Goal: Find specific page/section: Find specific page/section

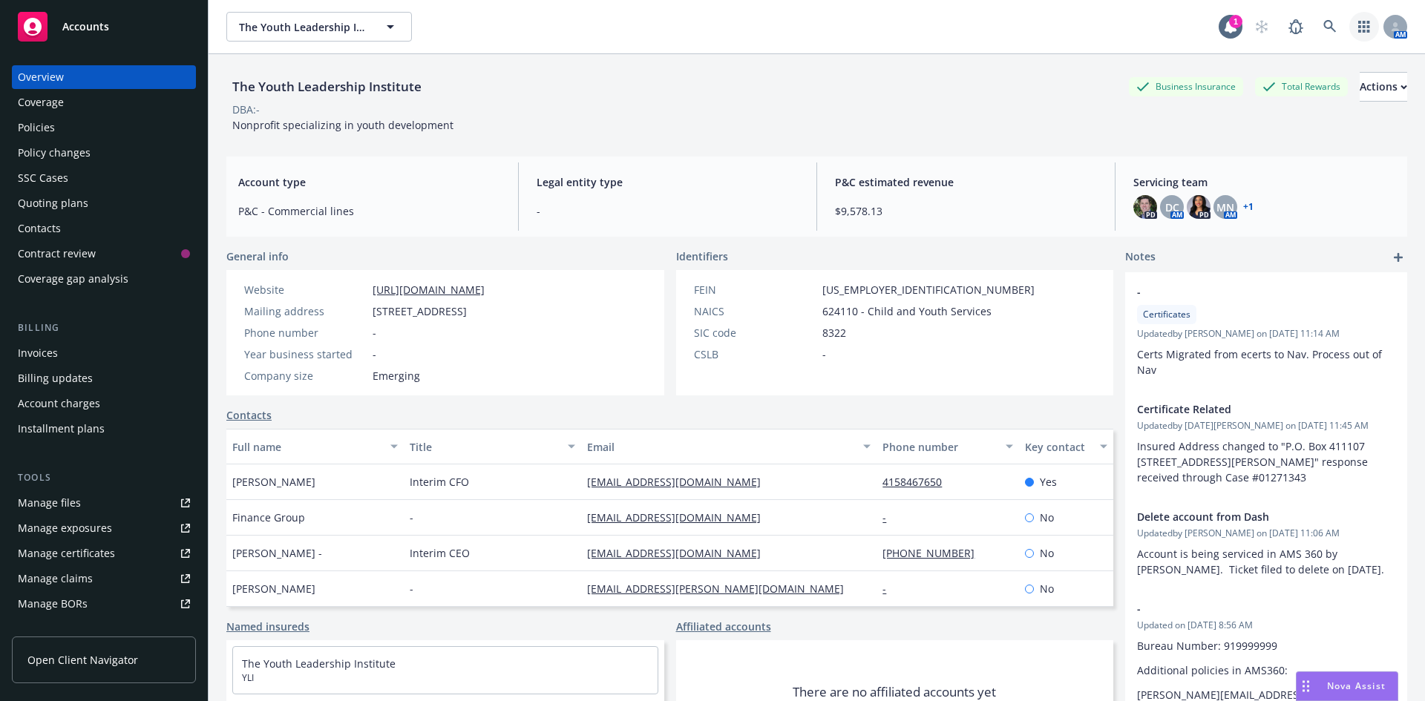
click at [1350, 39] on link "button" at bounding box center [1364, 27] width 30 height 30
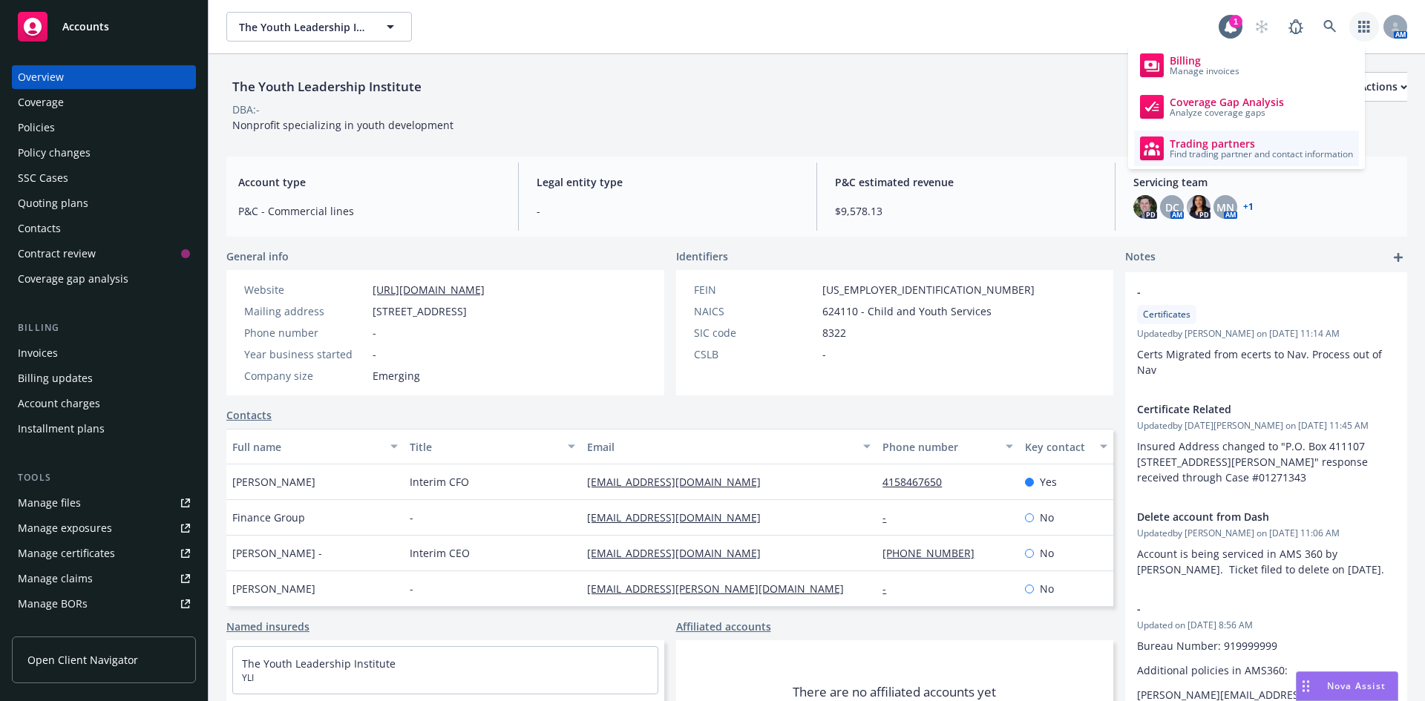
click at [1264, 138] on span "Trading partners" at bounding box center [1260, 144] width 183 height 12
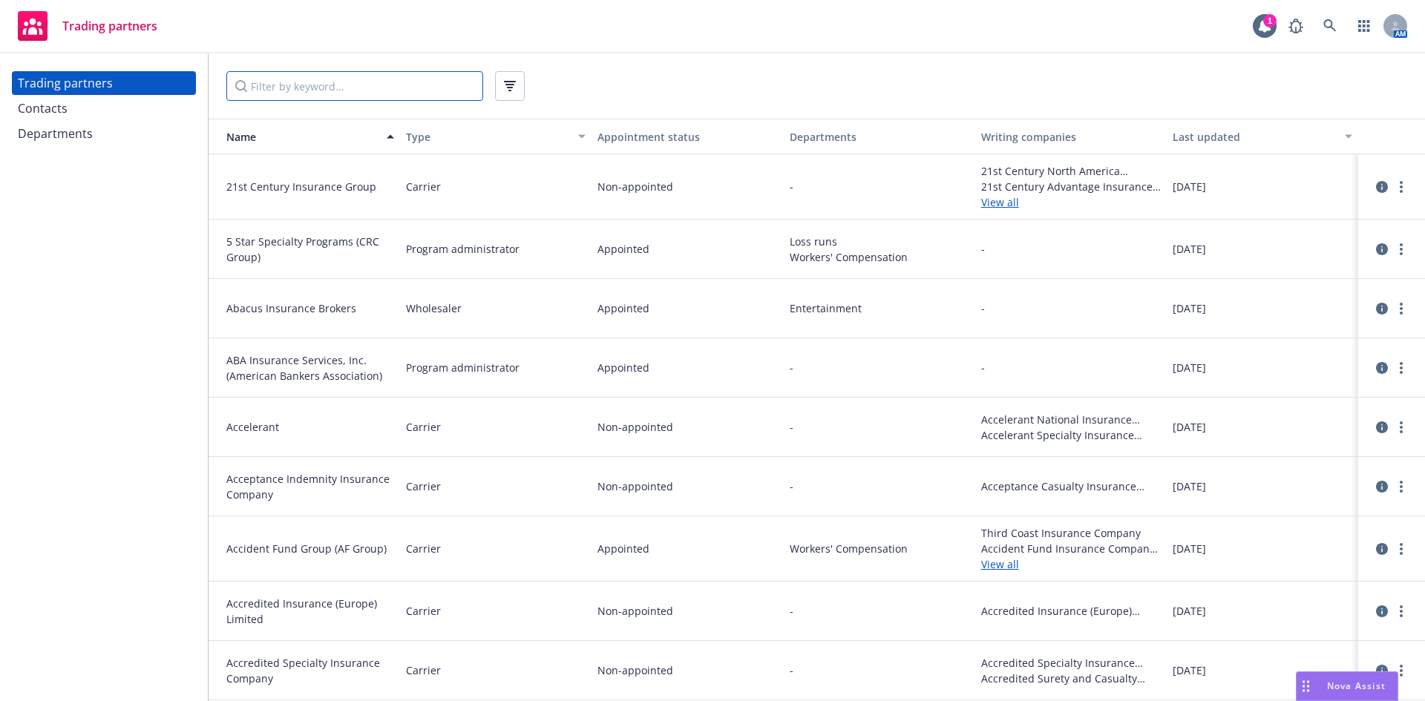
click at [360, 89] on input "Filter by keyword..." at bounding box center [354, 86] width 257 height 30
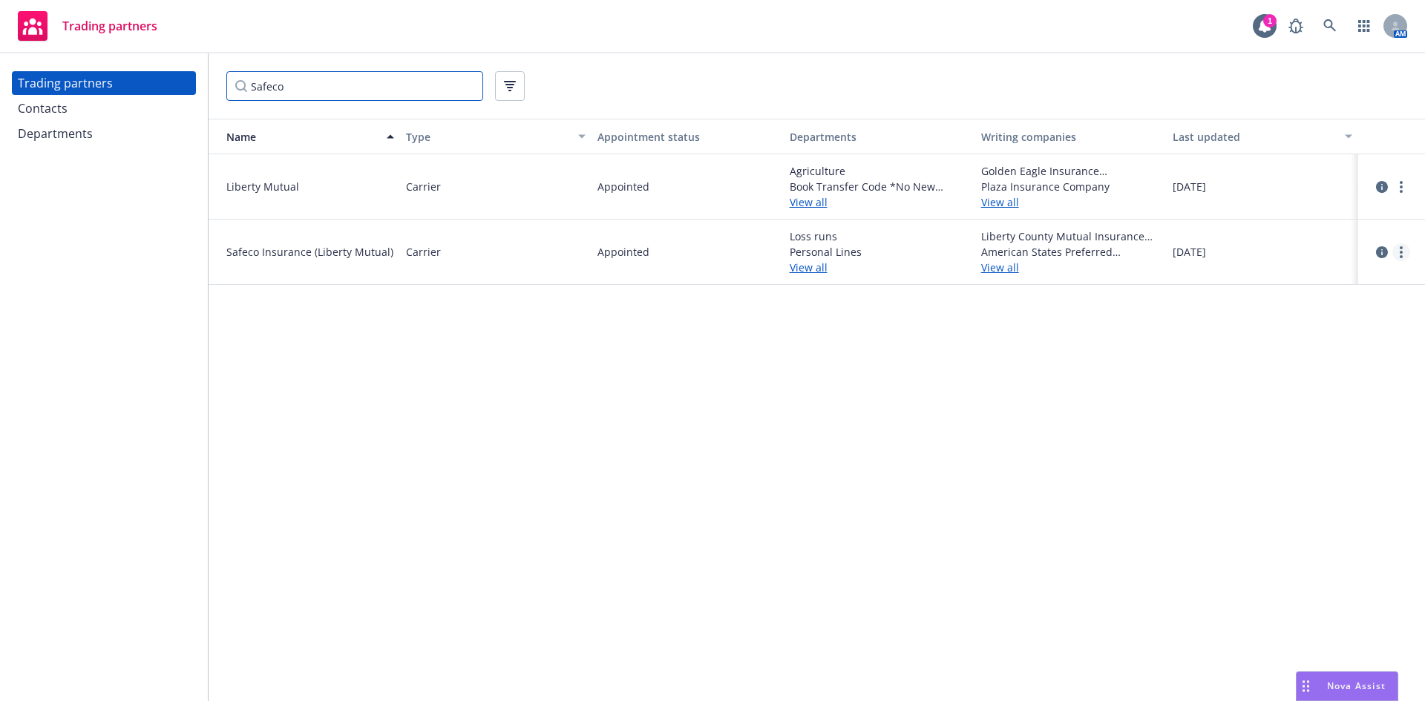
type input "Safeco"
click at [1402, 250] on link "more" at bounding box center [1401, 252] width 18 height 18
click at [1167, 266] on div "June 5, 2023" at bounding box center [1261, 252] width 191 height 65
click at [1379, 252] on icon "circleInformation" at bounding box center [1382, 252] width 12 height 12
